Goal: Obtain resource: Obtain resource

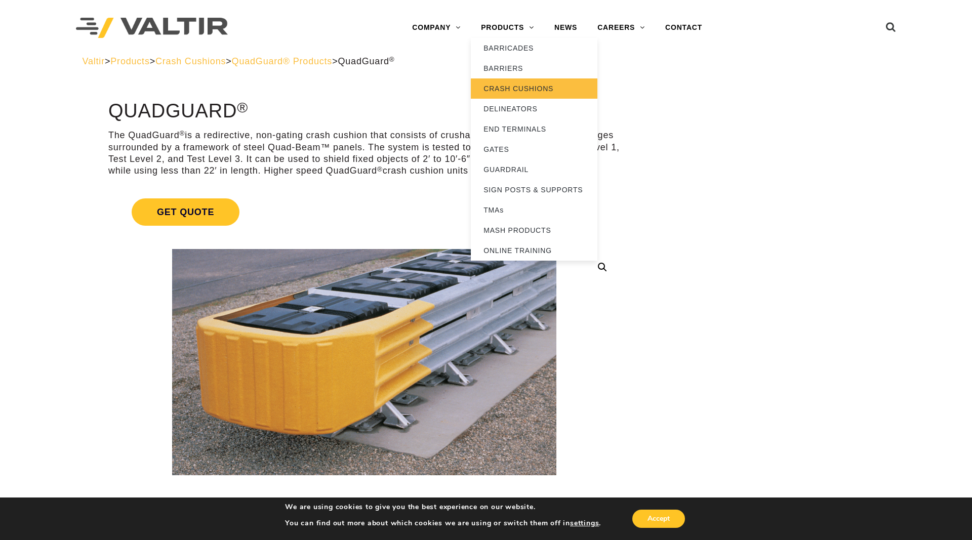
click at [520, 88] on link "CRASH CUSHIONS" at bounding box center [534, 88] width 127 height 20
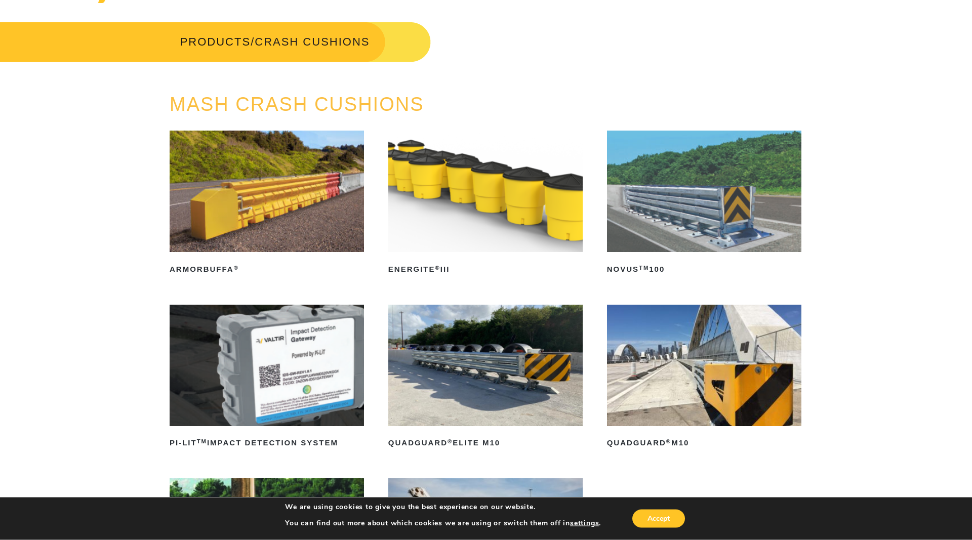
scroll to position [52, 0]
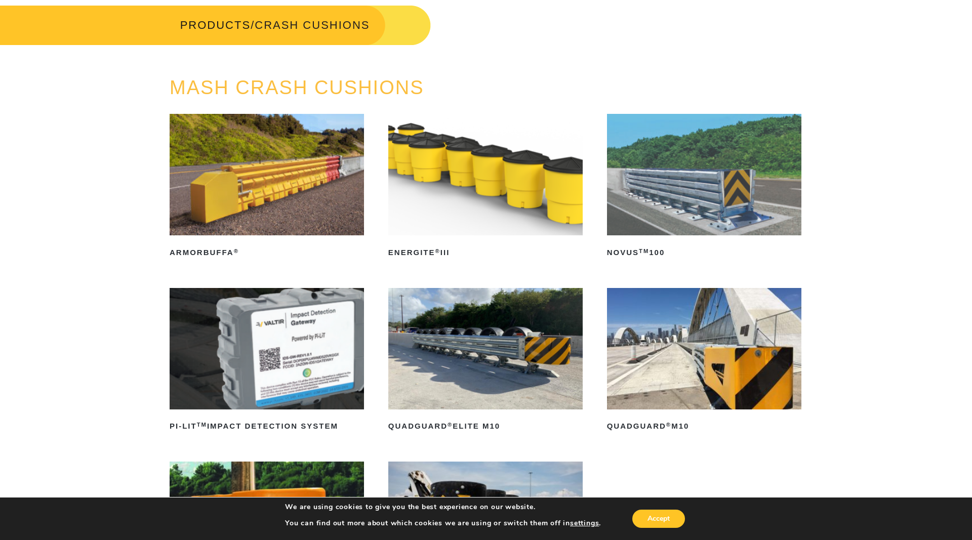
click at [713, 379] on img at bounding box center [704, 349] width 194 height 122
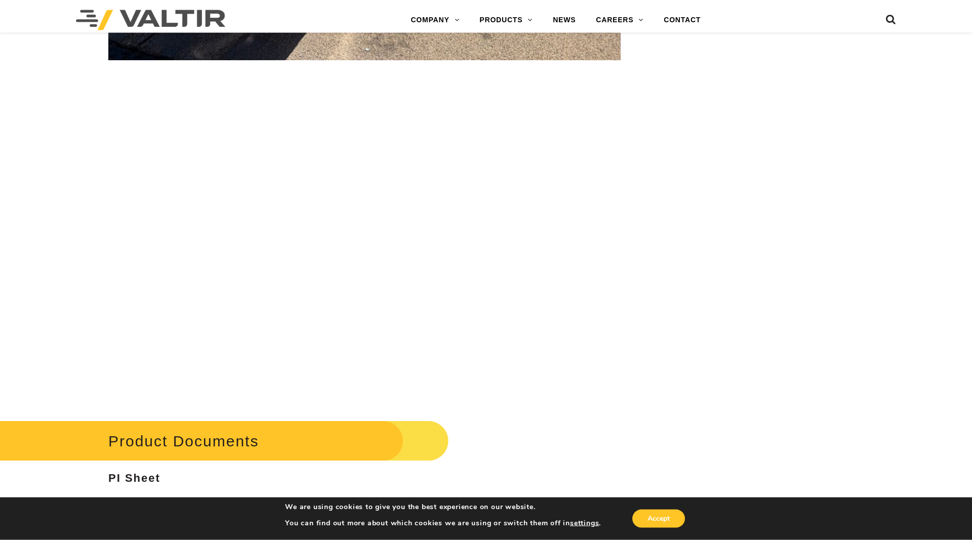
scroll to position [3616, 0]
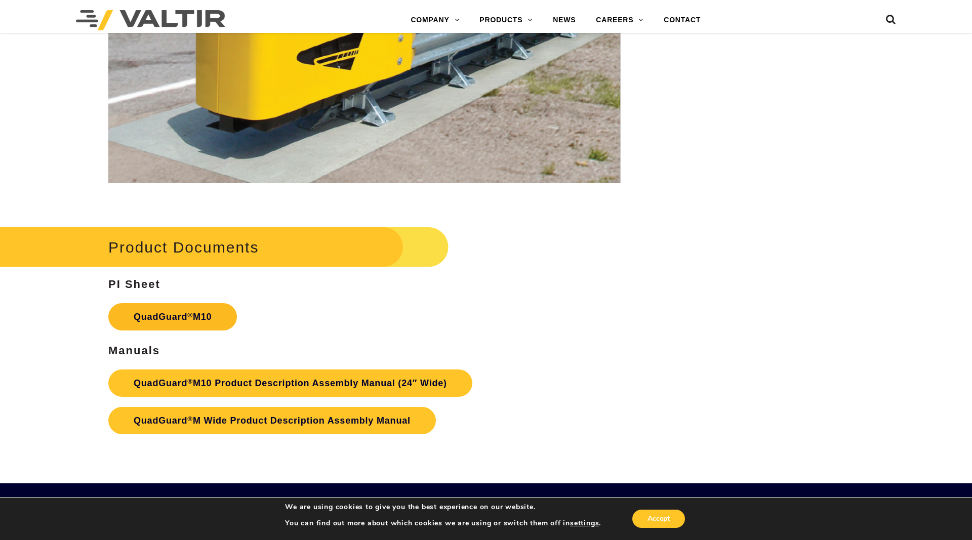
click at [233, 324] on link "QuadGuard ® M10" at bounding box center [172, 316] width 129 height 27
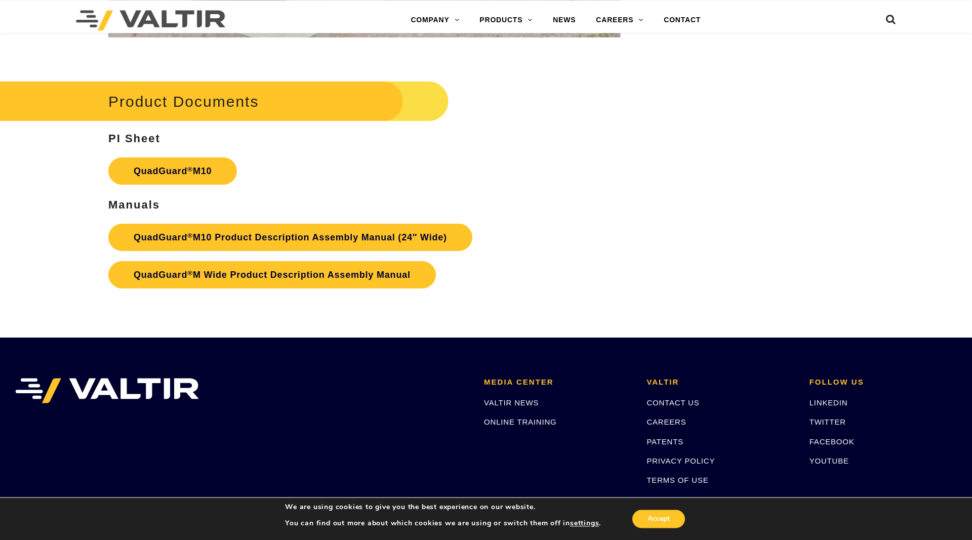
scroll to position [3741, 0]
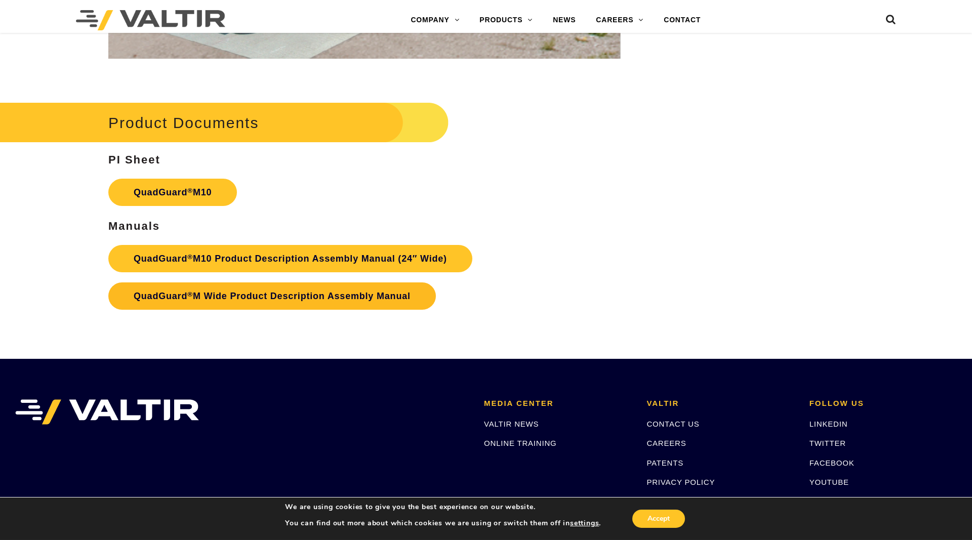
click at [376, 303] on link "QuadGuard ® M Wide Product Description Assembly Manual" at bounding box center [272, 296] width 328 height 27
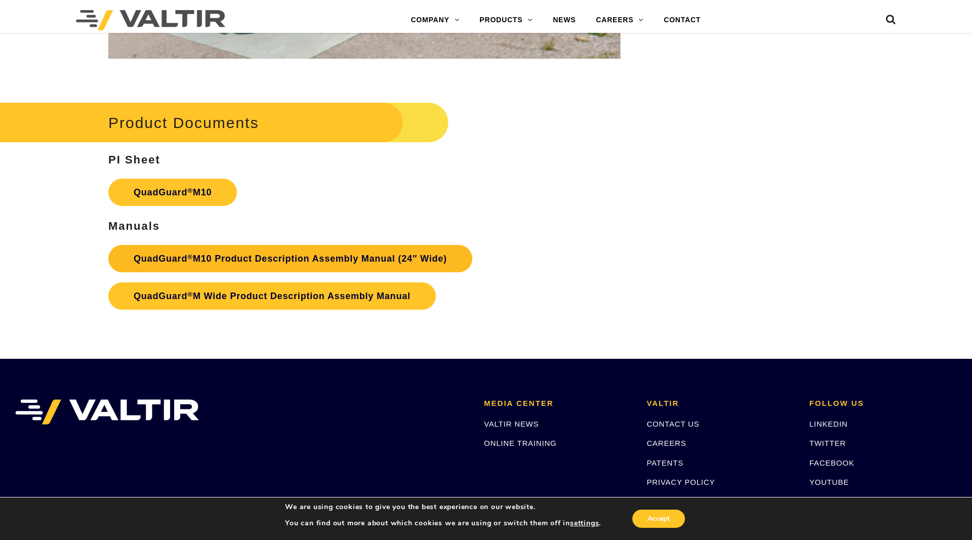
click at [387, 256] on link "QuadGuard ® M10 Product Description Assembly Manual (24″ Wide)" at bounding box center [290, 258] width 364 height 27
